Goal: Obtain resource: Download file/media

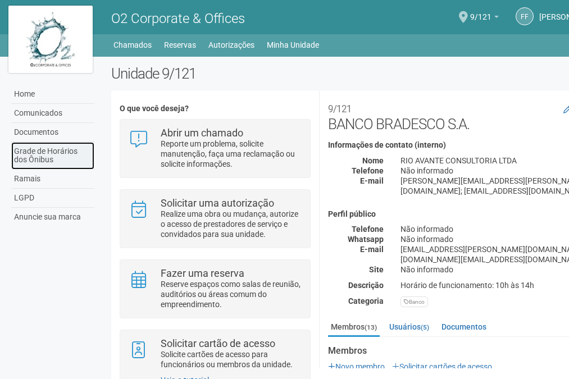
click at [47, 154] on link "Grade de Horários dos Ônibus" at bounding box center [52, 156] width 83 height 28
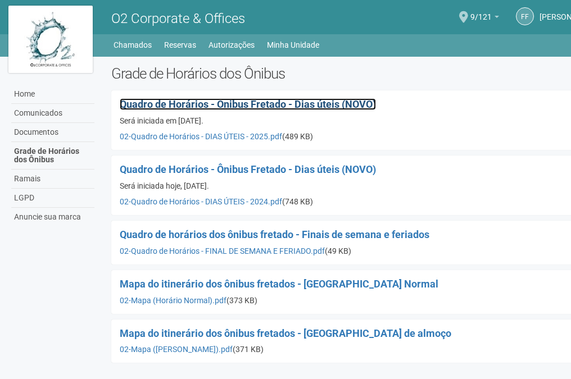
click at [254, 105] on span "Quadro de Horários - Ônibus Fretado - Dias úteis (NOVO)" at bounding box center [248, 104] width 256 height 12
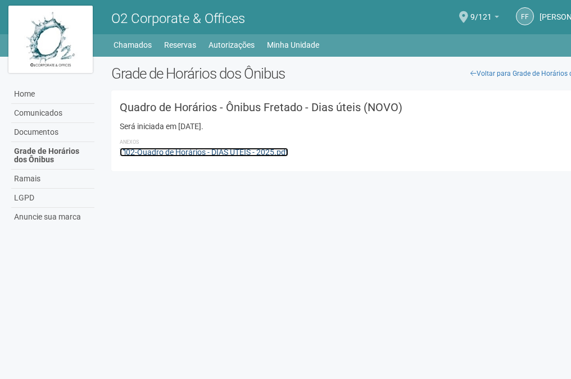
click at [178, 156] on link "02-Quadro de Horários - DIAS ÚTEIS - 2025.pdf" at bounding box center [204, 152] width 169 height 9
